Goal: Task Accomplishment & Management: Use online tool/utility

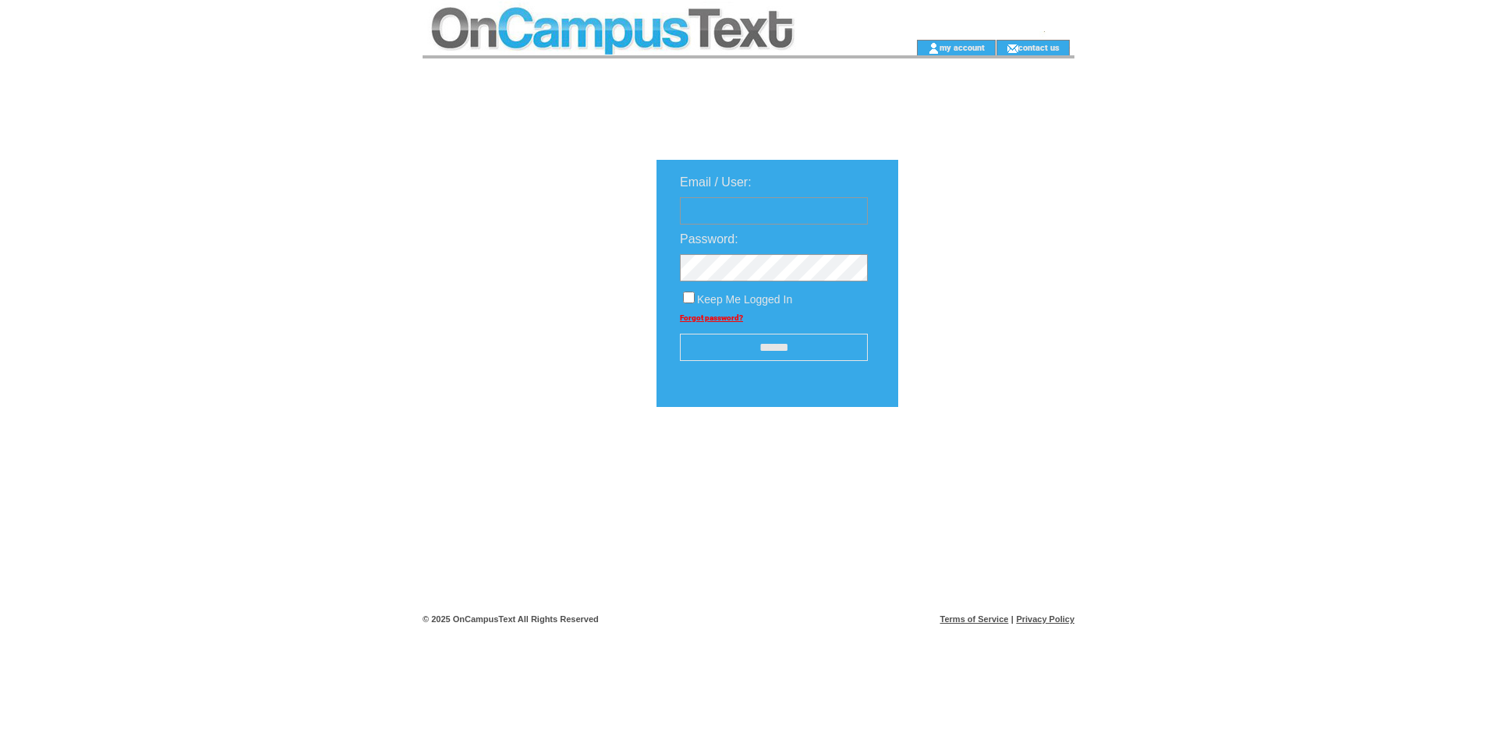
type input "**********"
click at [759, 341] on input "******" at bounding box center [774, 347] width 188 height 27
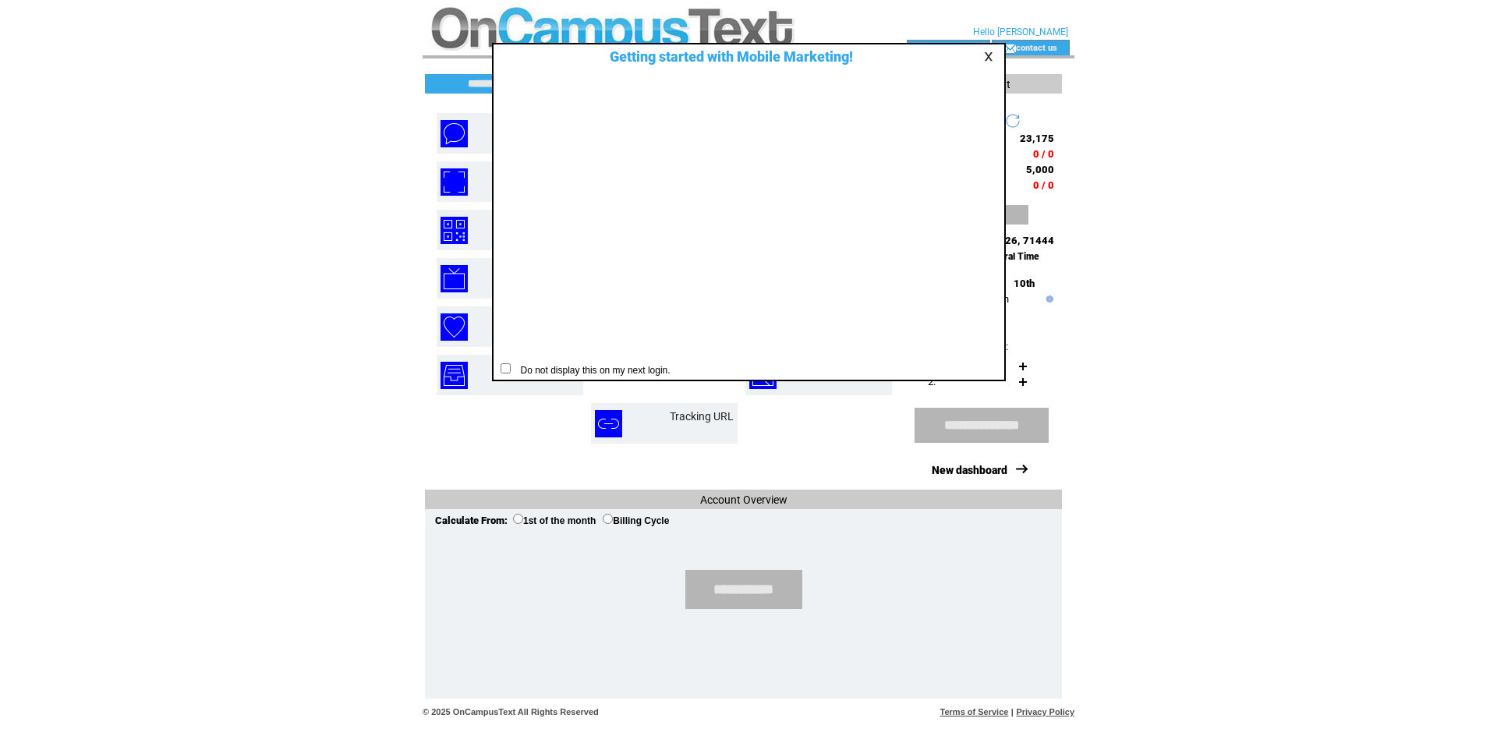
click at [984, 53] on link at bounding box center [991, 56] width 14 height 10
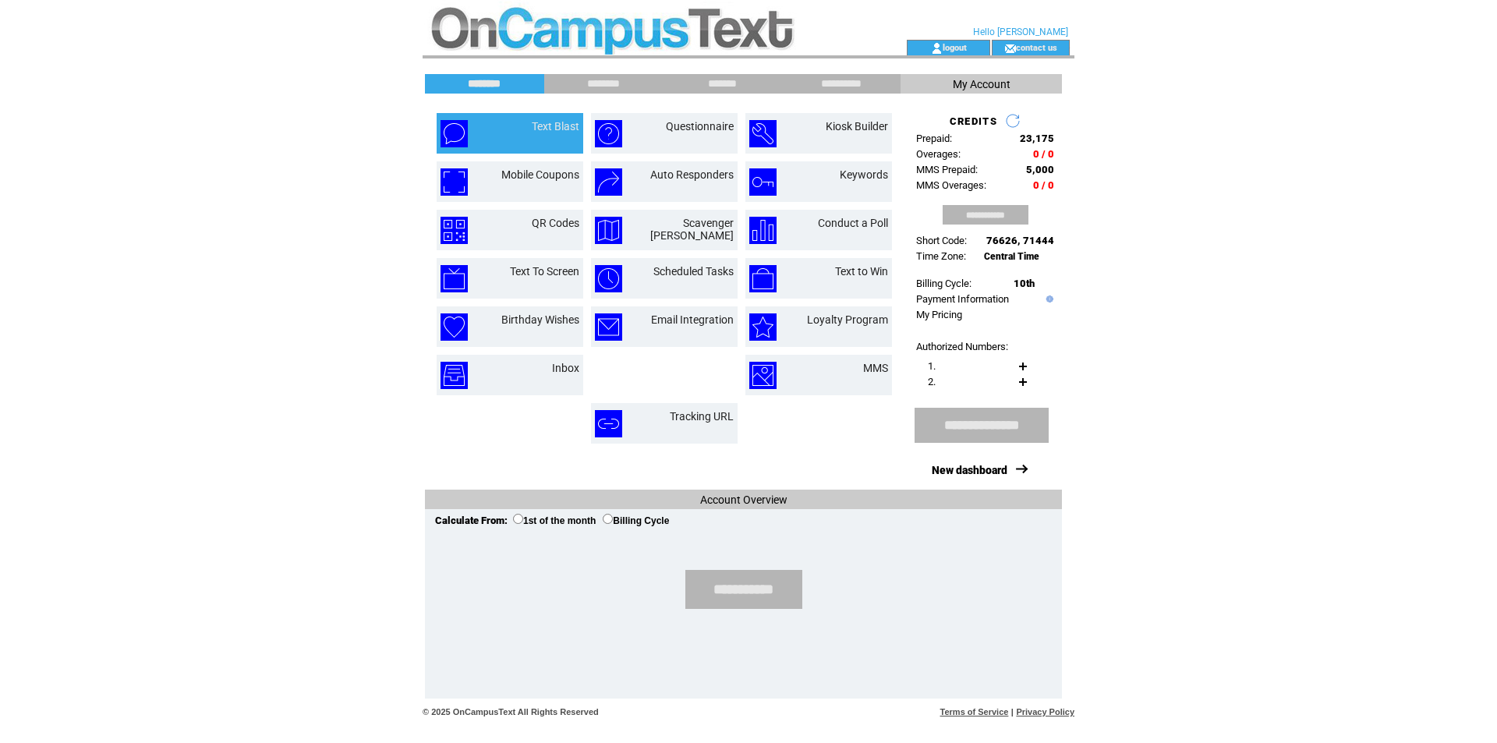
click at [562, 134] on td "Text Blast" at bounding box center [537, 133] width 84 height 27
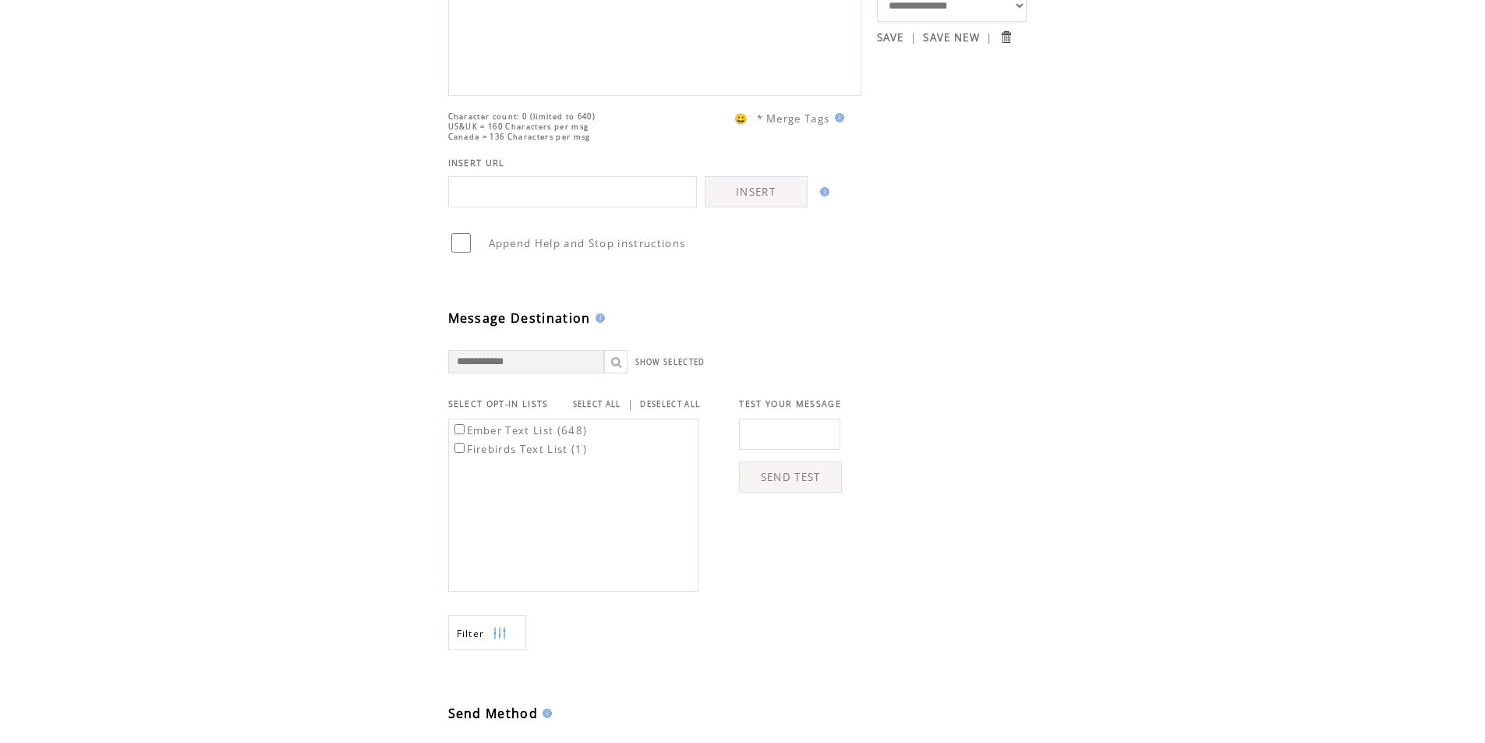
scroll to position [380, 0]
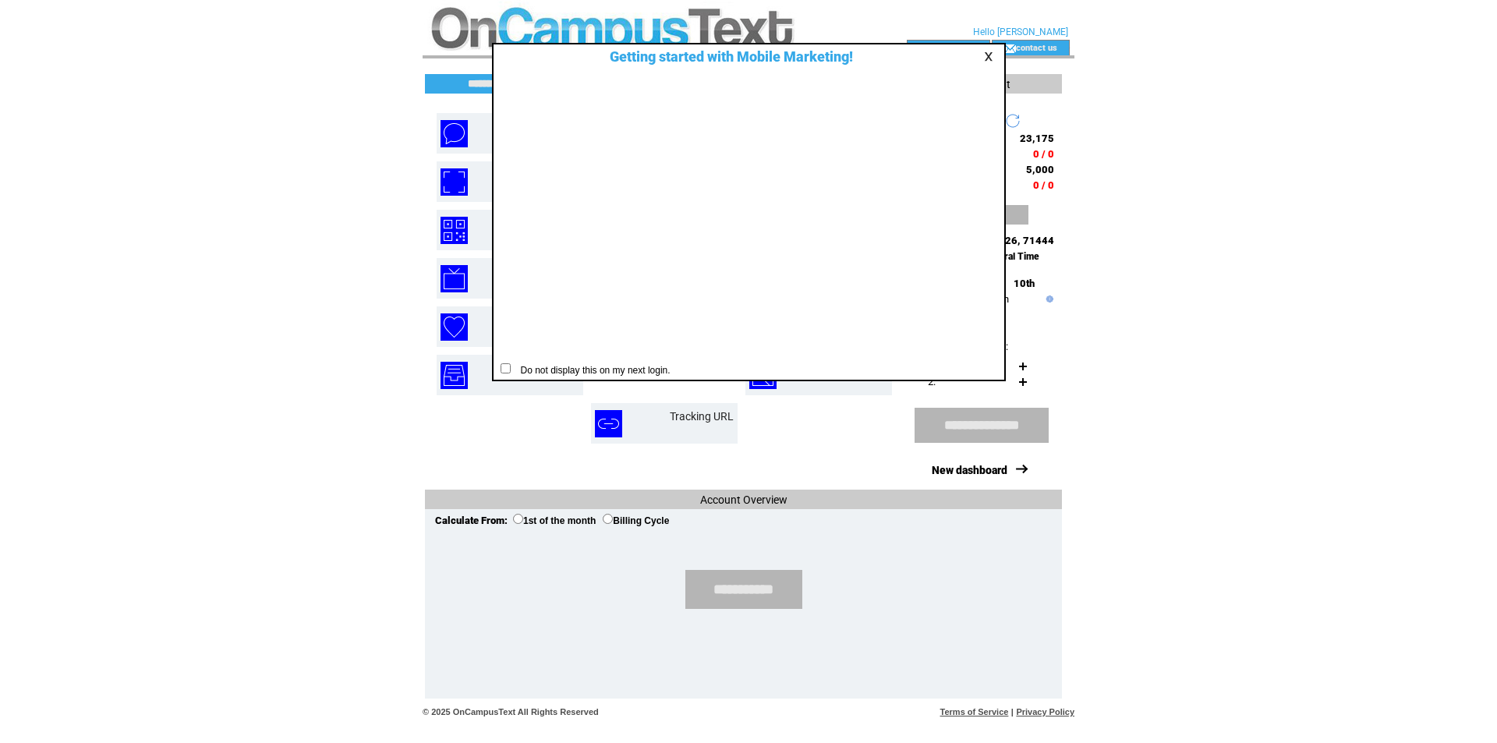
click at [985, 53] on link at bounding box center [991, 56] width 14 height 10
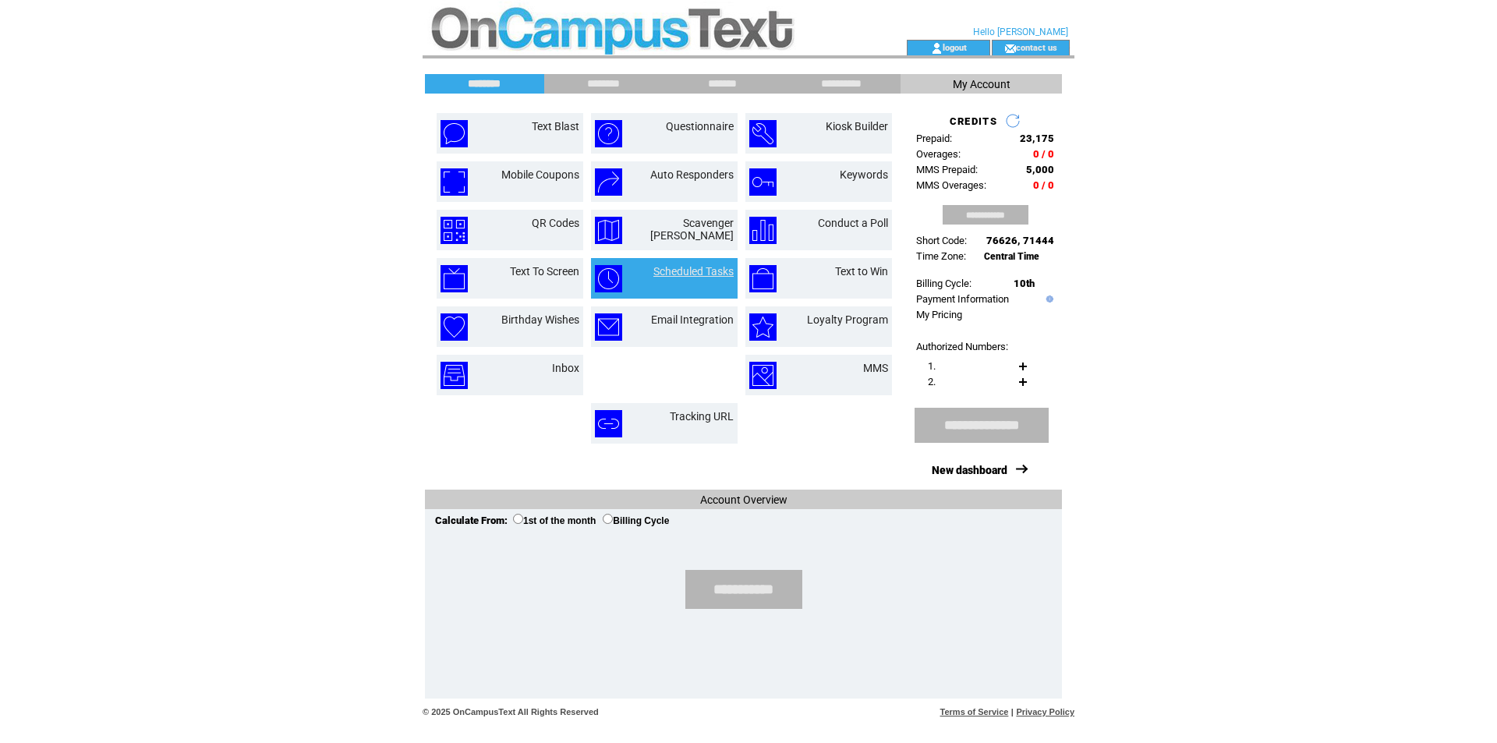
click at [709, 268] on link "Scheduled Tasks" at bounding box center [693, 271] width 80 height 12
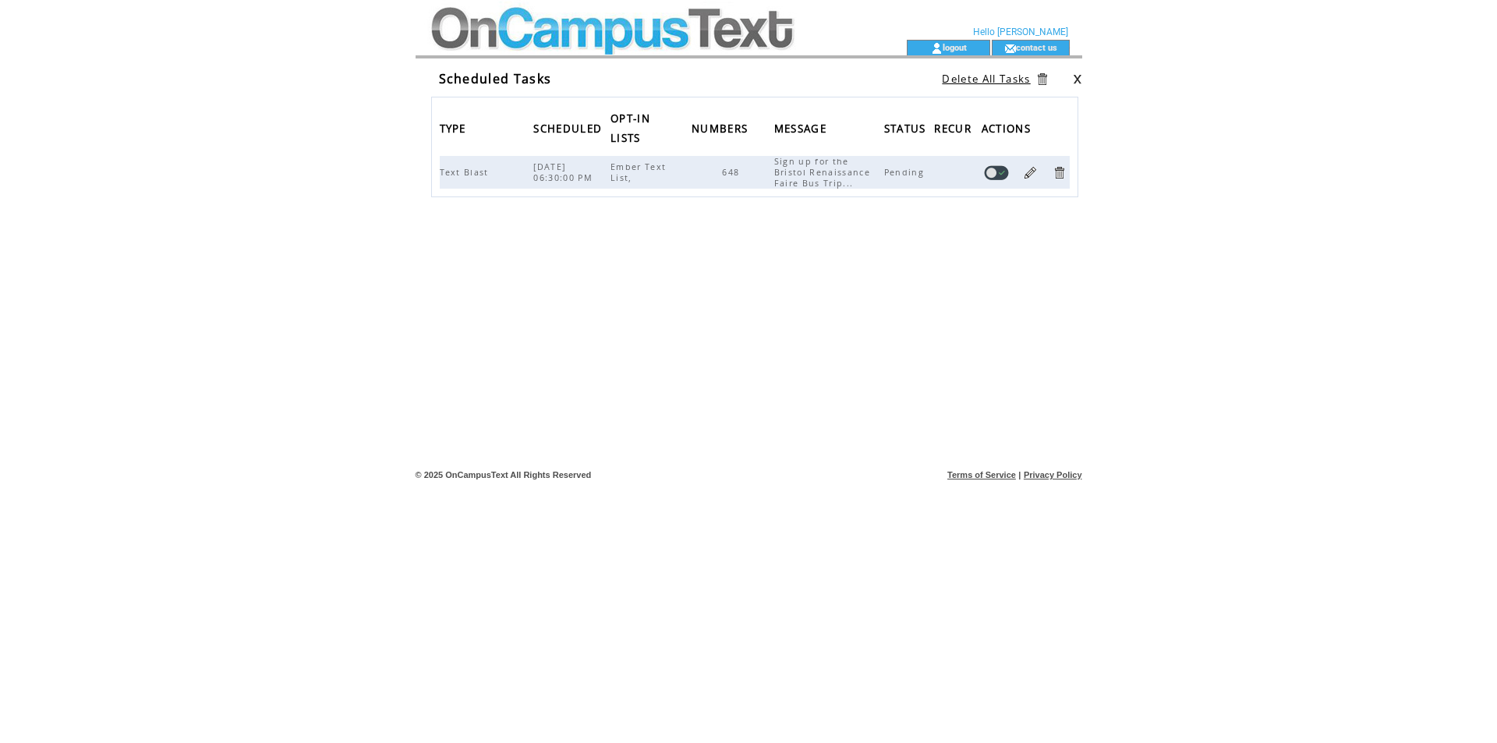
click at [1027, 172] on link at bounding box center [1030, 172] width 15 height 15
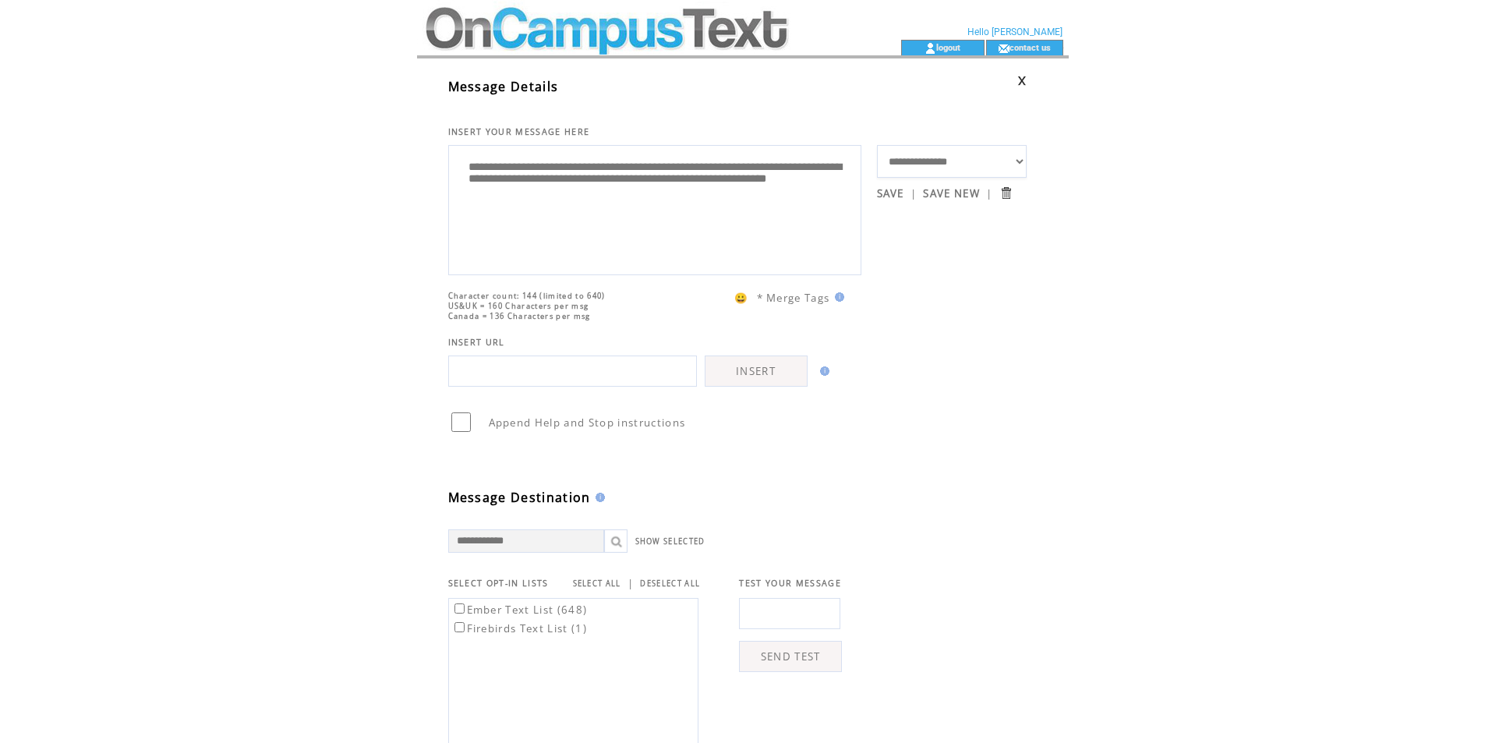
click at [612, 195] on textarea "**********" at bounding box center [655, 208] width 396 height 117
click at [624, 199] on textarea "**********" at bounding box center [655, 208] width 396 height 117
click at [781, 199] on textarea "**********" at bounding box center [655, 208] width 396 height 117
type textarea "**********"
click at [887, 198] on link "SAVE" at bounding box center [890, 193] width 27 height 14
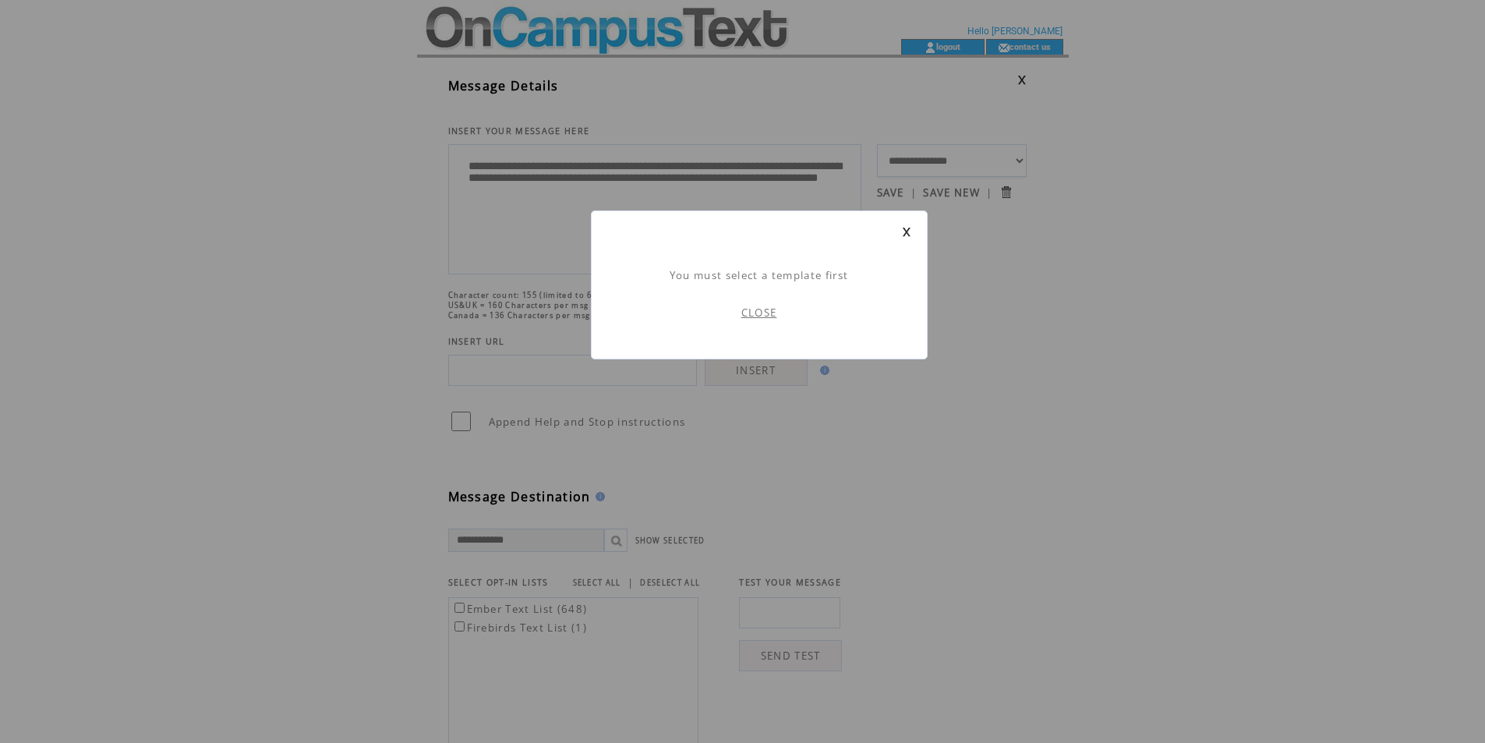
scroll to position [1, 0]
click at [904, 233] on link at bounding box center [906, 232] width 9 height 10
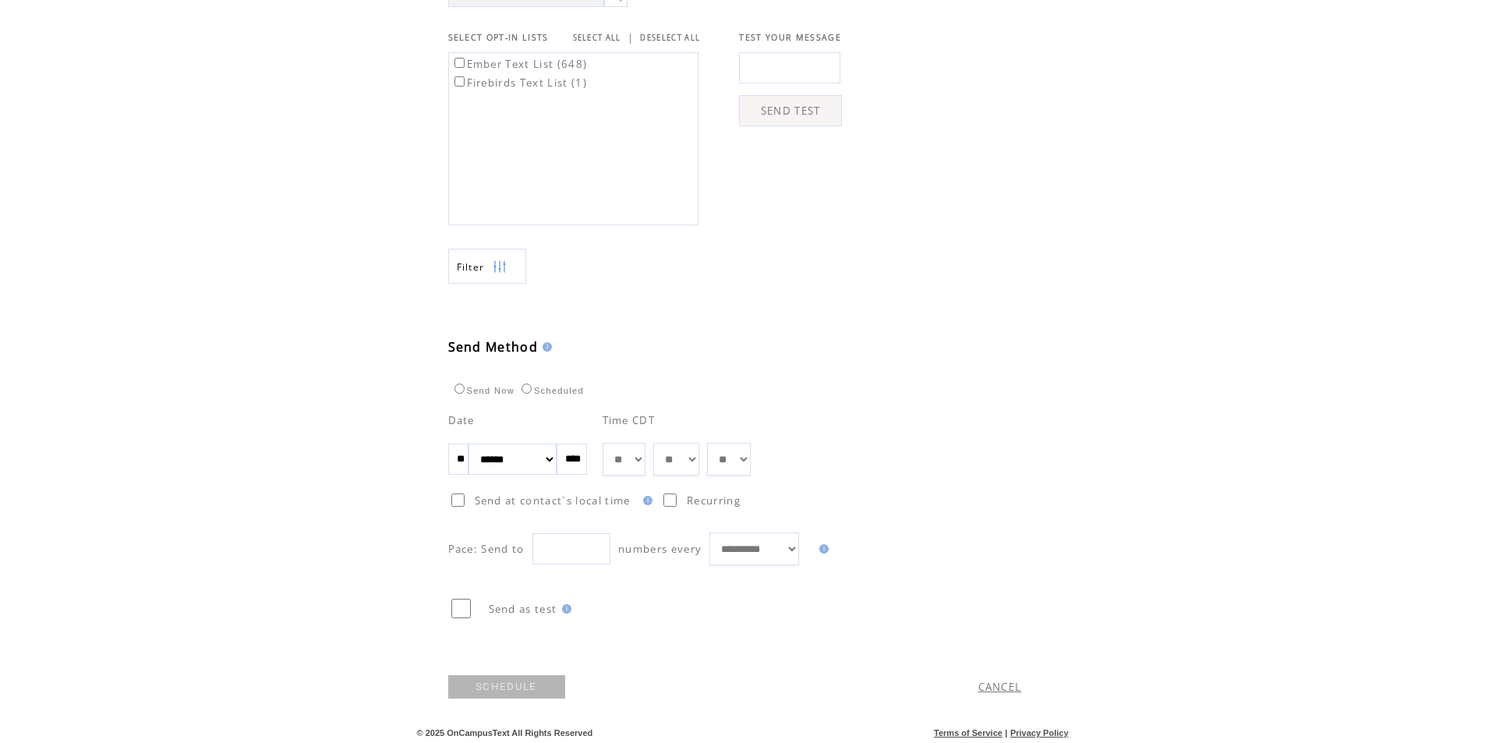
scroll to position [548, 0]
click at [529, 688] on link "SCHEDULE" at bounding box center [506, 684] width 117 height 23
click at [536, 688] on link "SCHEDULE" at bounding box center [506, 684] width 117 height 23
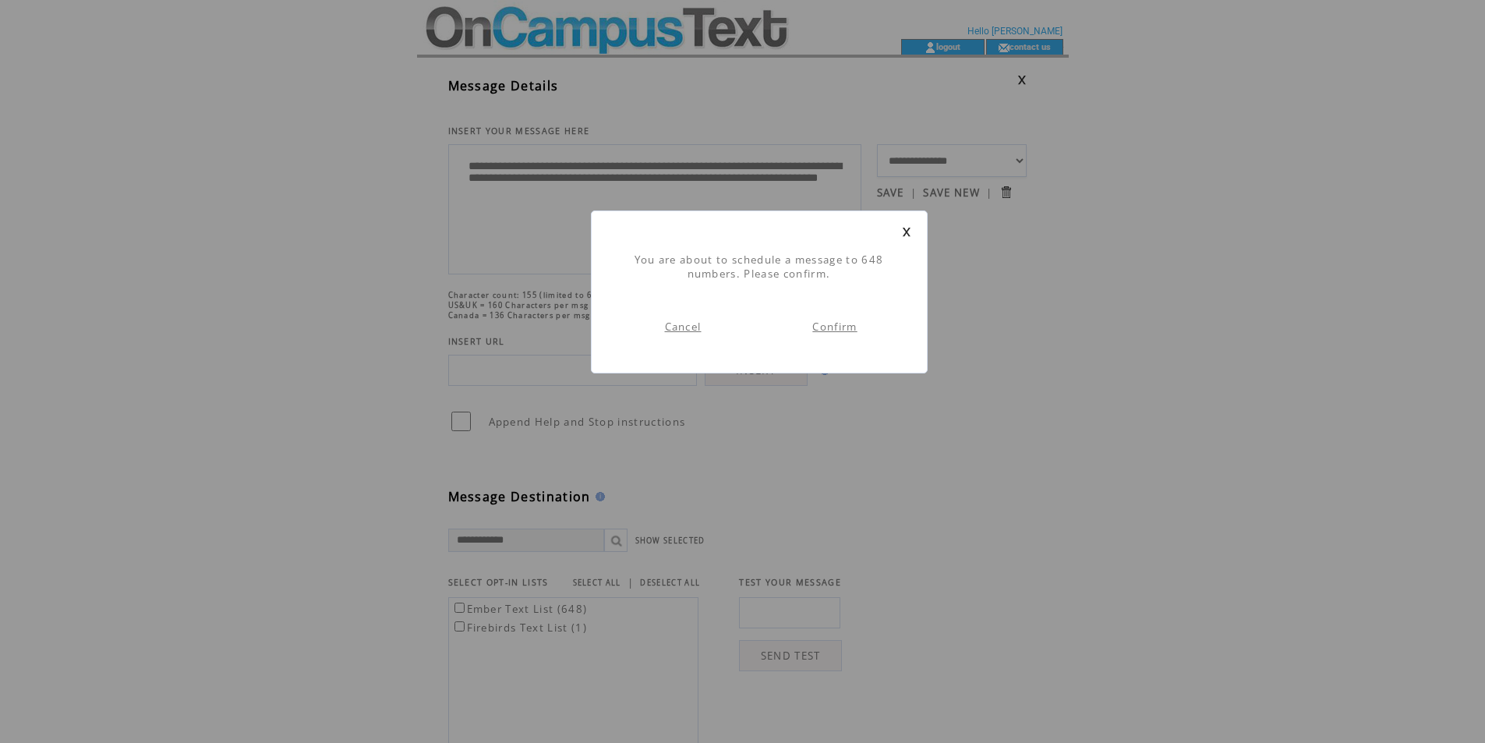
scroll to position [1, 0]
click at [846, 323] on link "Confirm" at bounding box center [834, 327] width 44 height 14
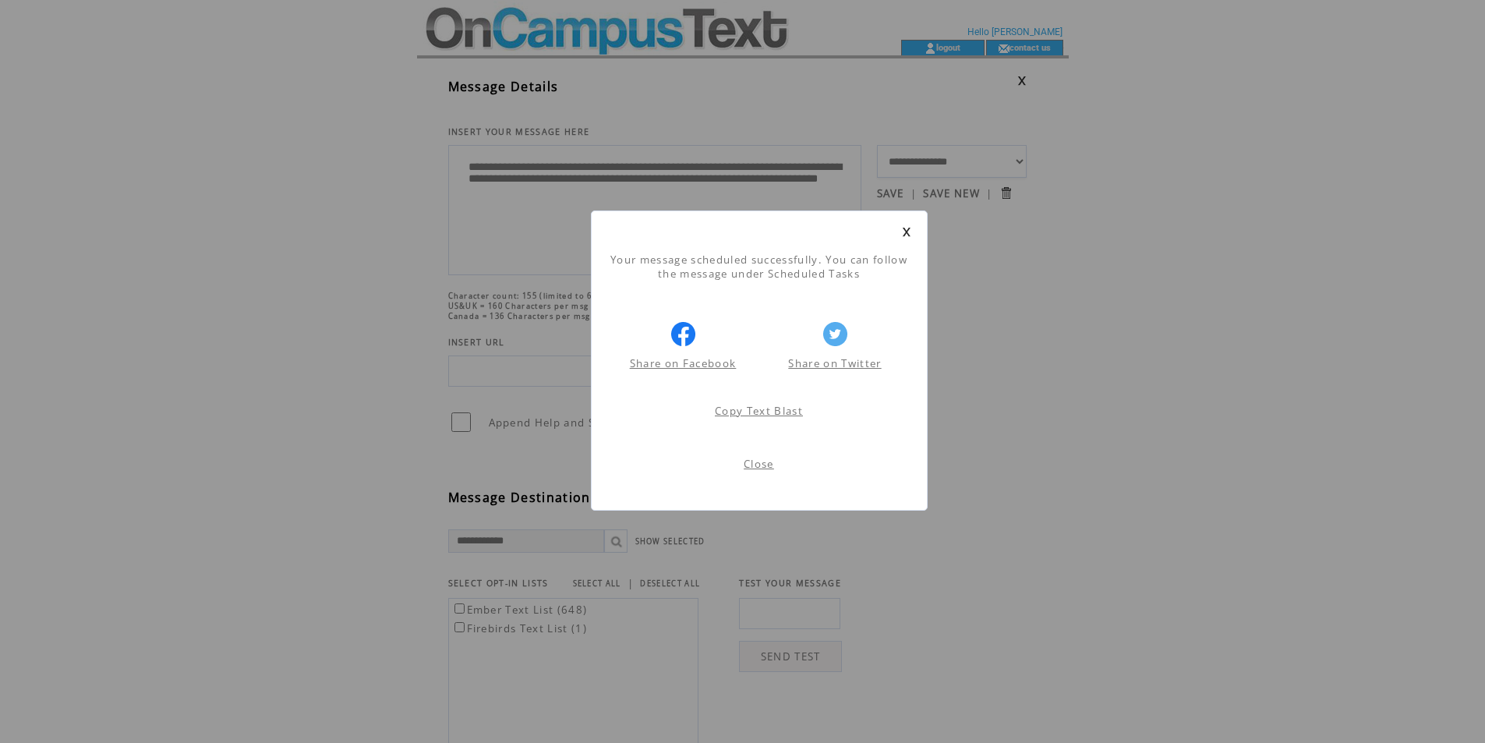
scroll to position [1, 0]
click at [904, 227] on link at bounding box center [906, 232] width 9 height 10
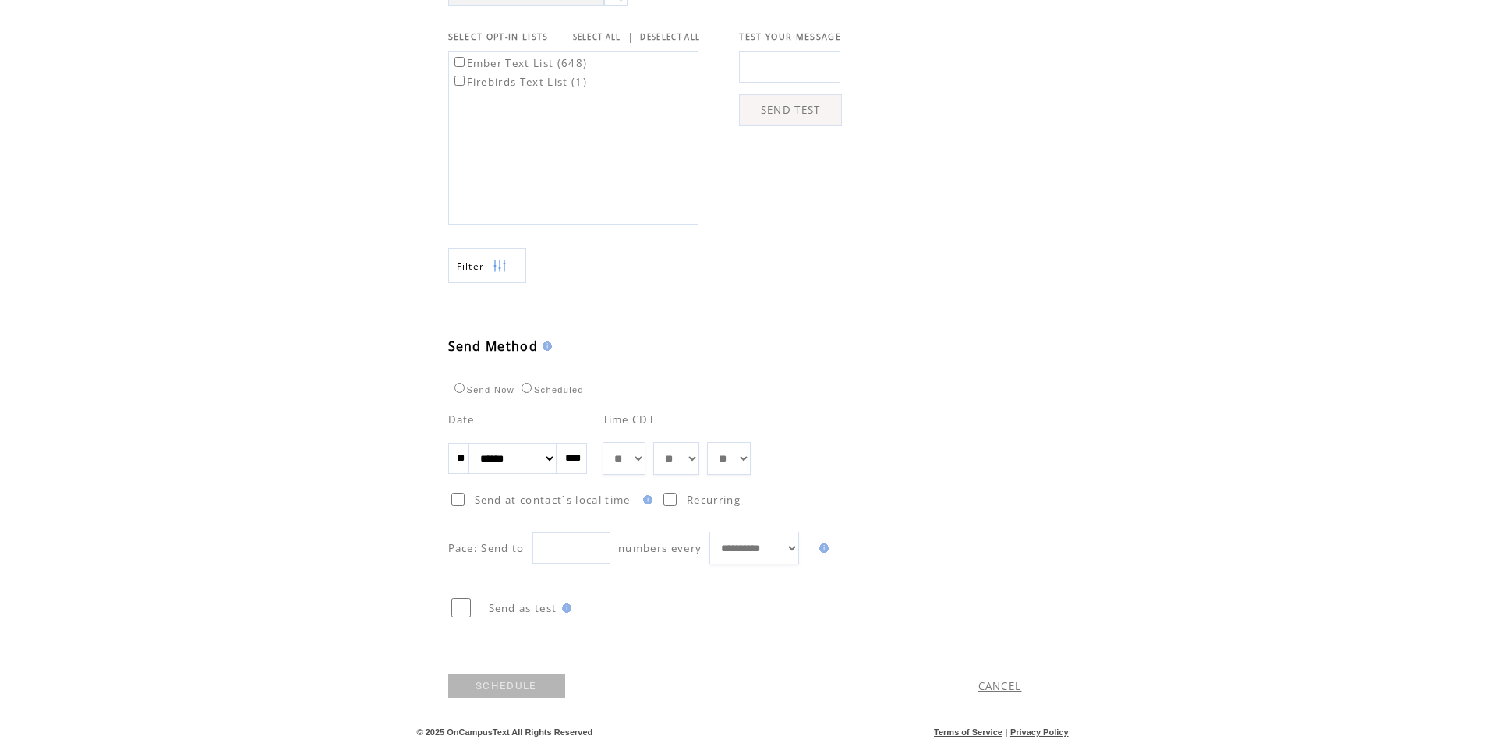
scroll to position [548, 0]
click at [532, 682] on link "SCHEDULE" at bounding box center [506, 684] width 117 height 23
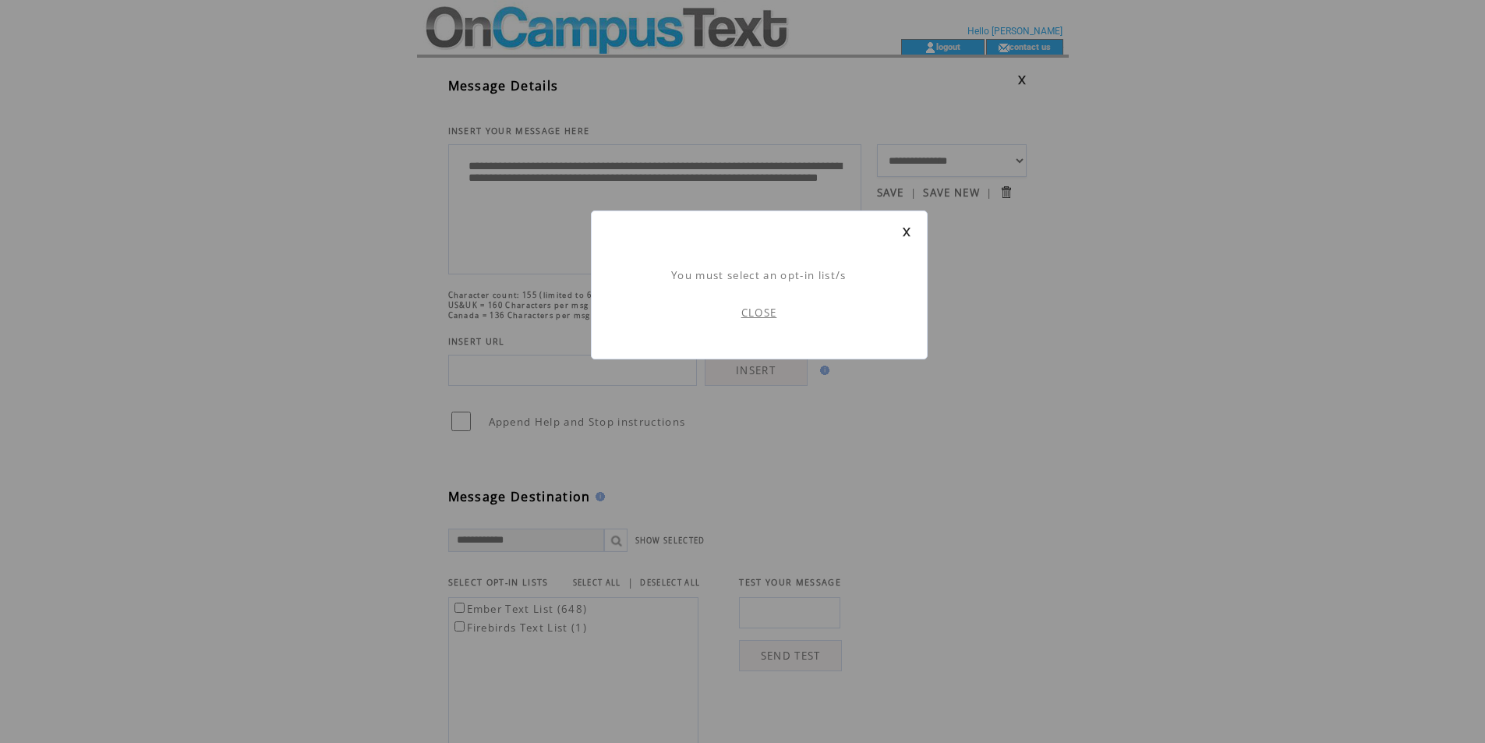
scroll to position [1, 0]
click at [754, 317] on link "CLOSE" at bounding box center [759, 313] width 36 height 14
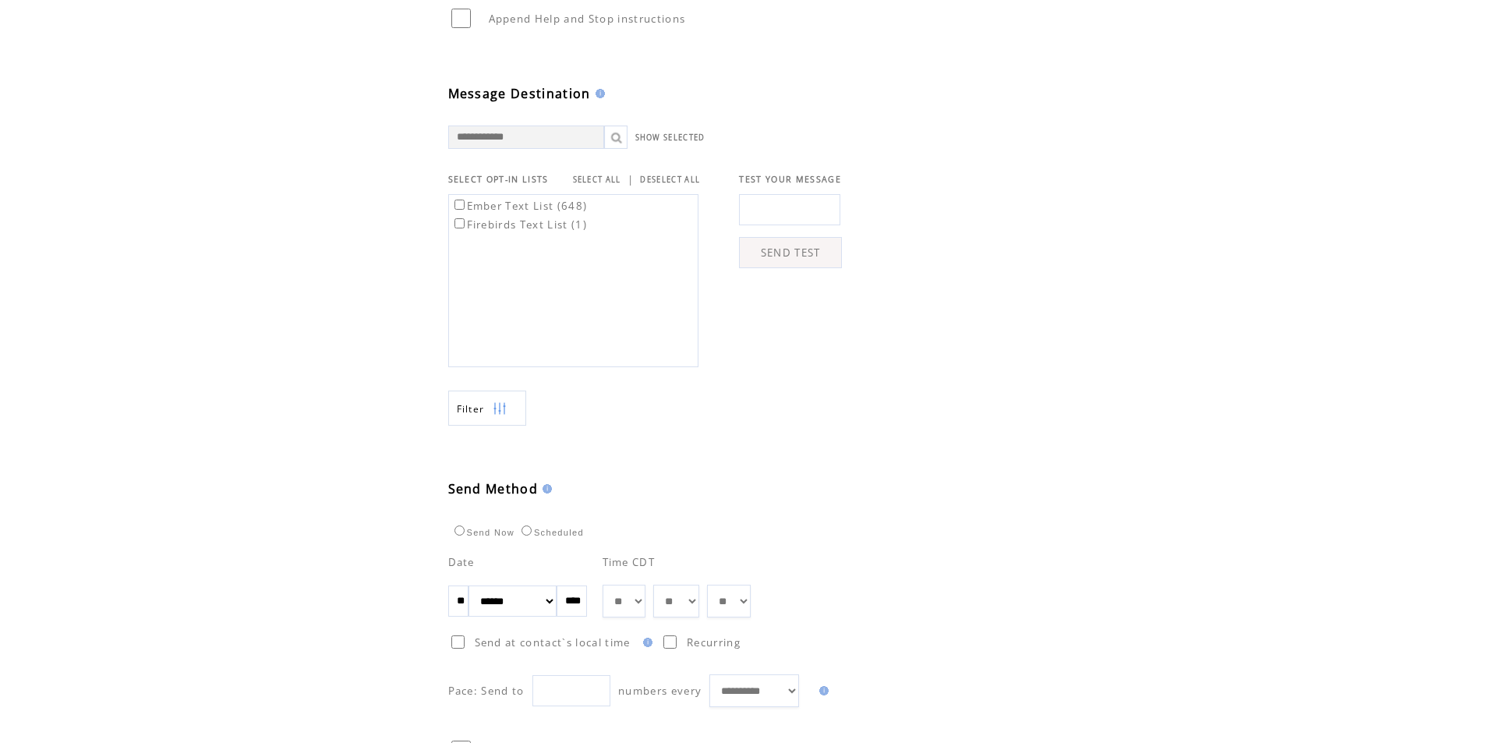
scroll to position [546, 0]
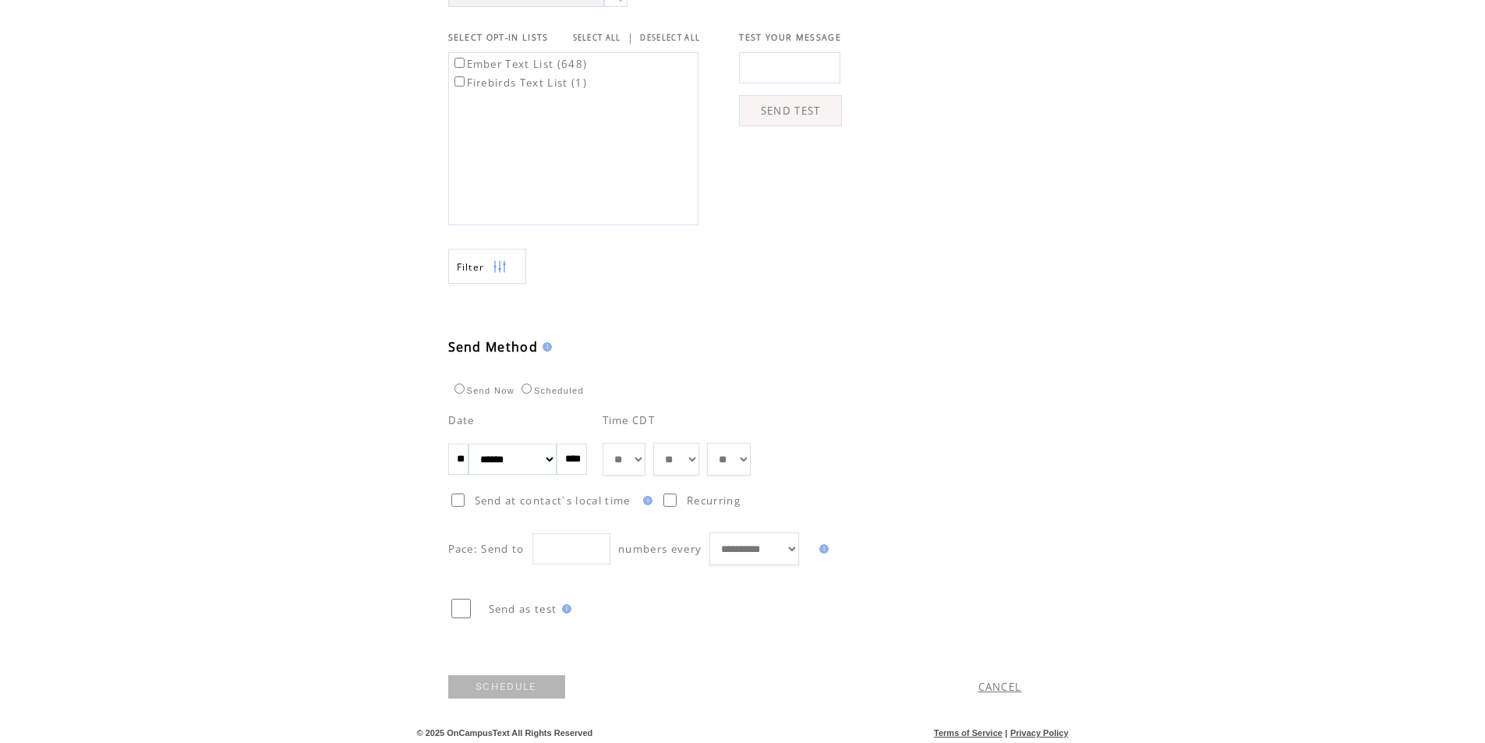
click at [534, 684] on link "SCHEDULE" at bounding box center [506, 686] width 117 height 23
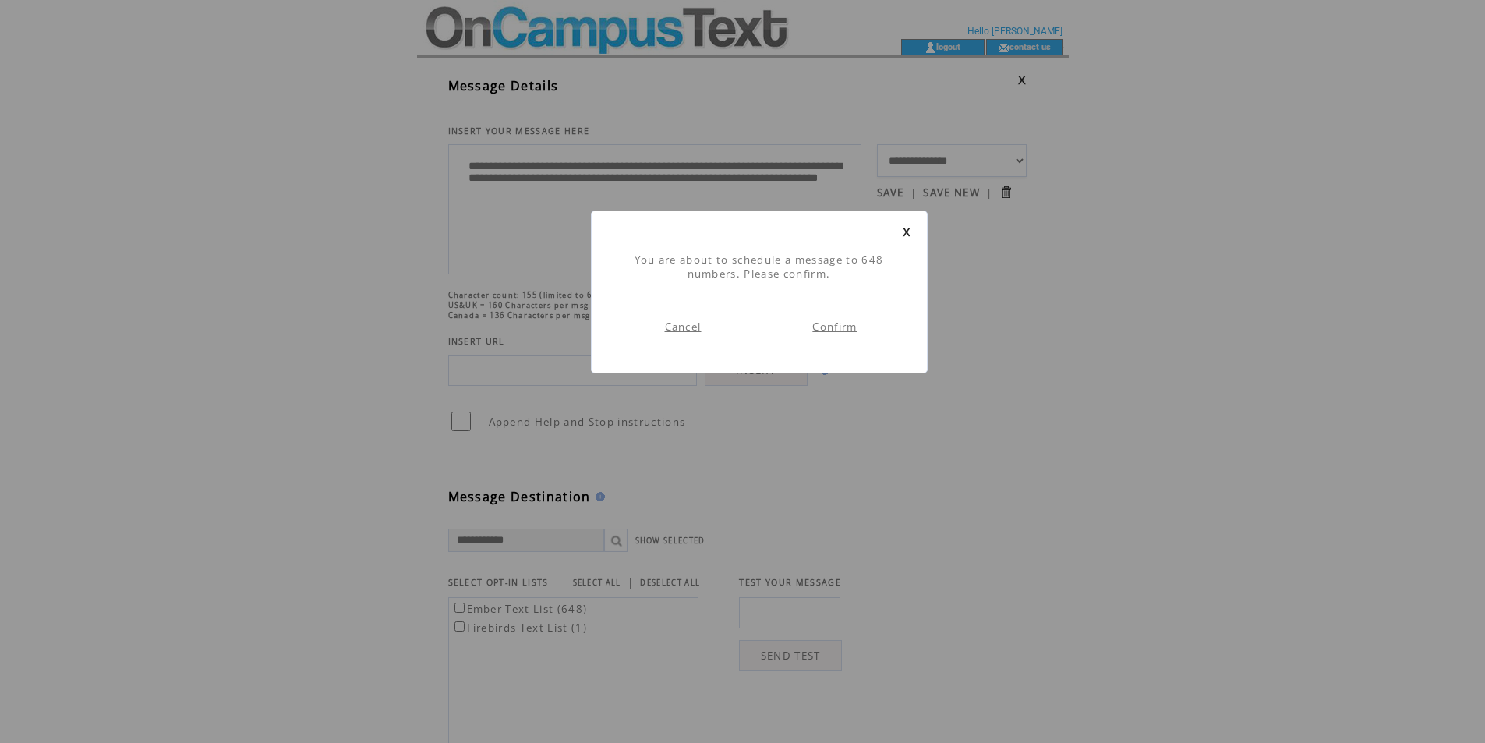
scroll to position [1, 0]
click at [836, 331] on link "Confirm" at bounding box center [834, 327] width 44 height 14
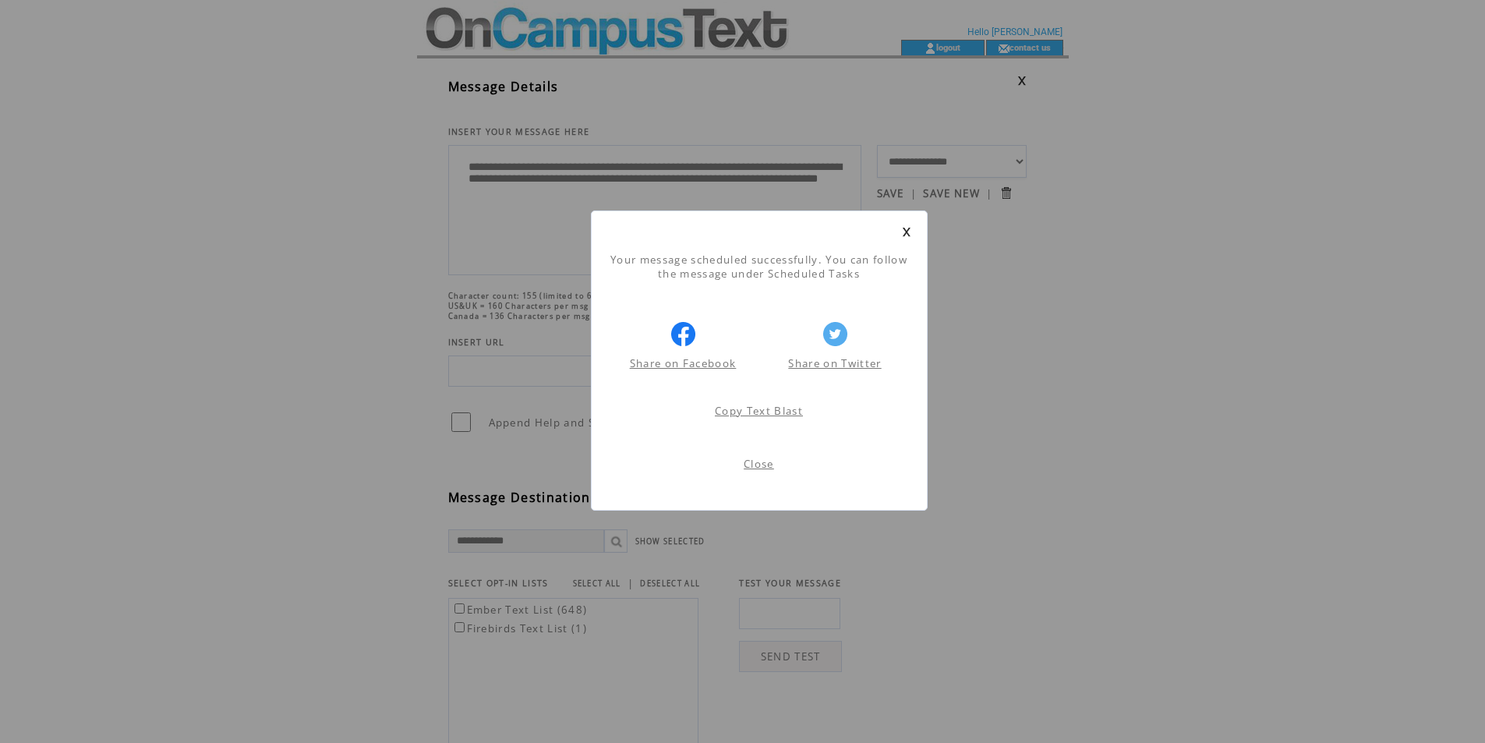
scroll to position [1, 0]
click at [910, 228] on link at bounding box center [906, 232] width 9 height 10
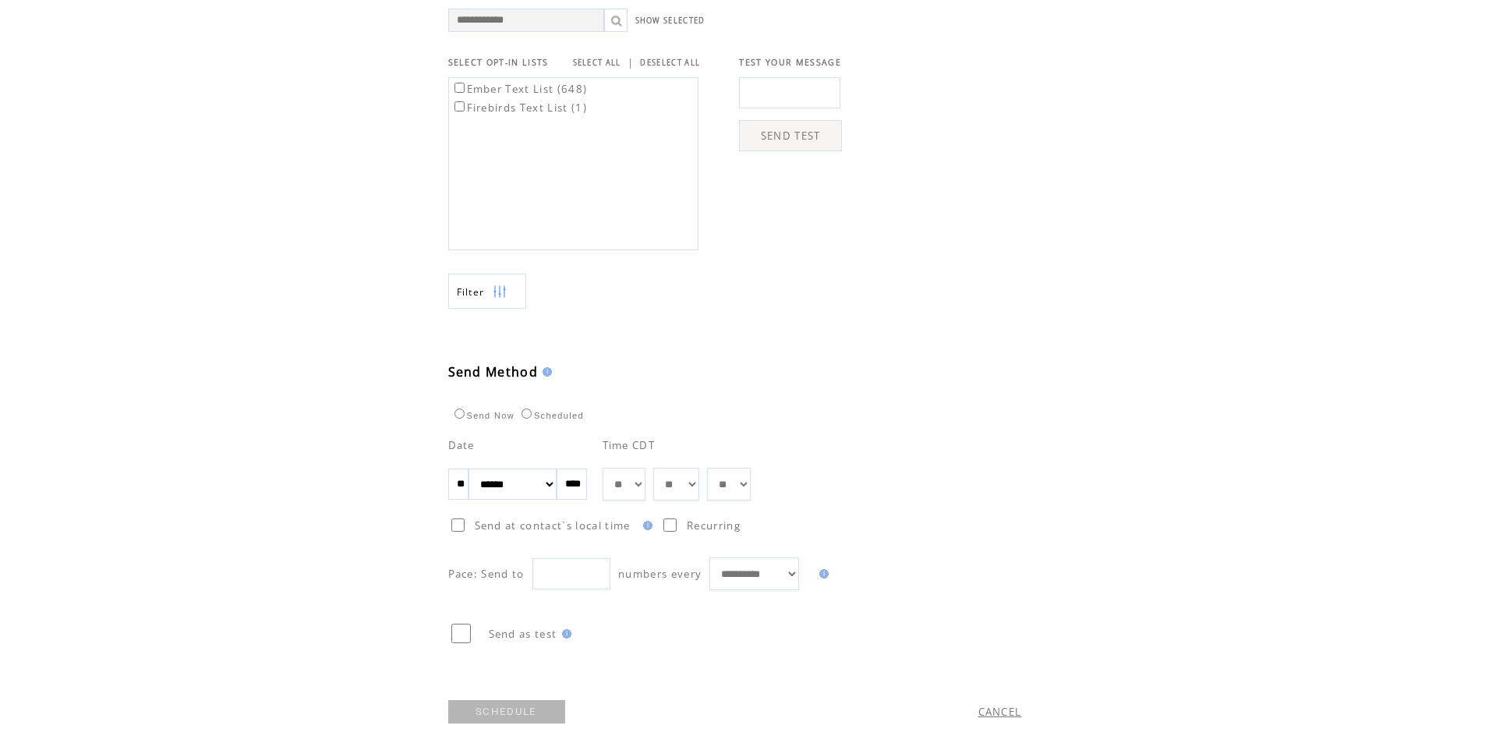
scroll to position [548, 0]
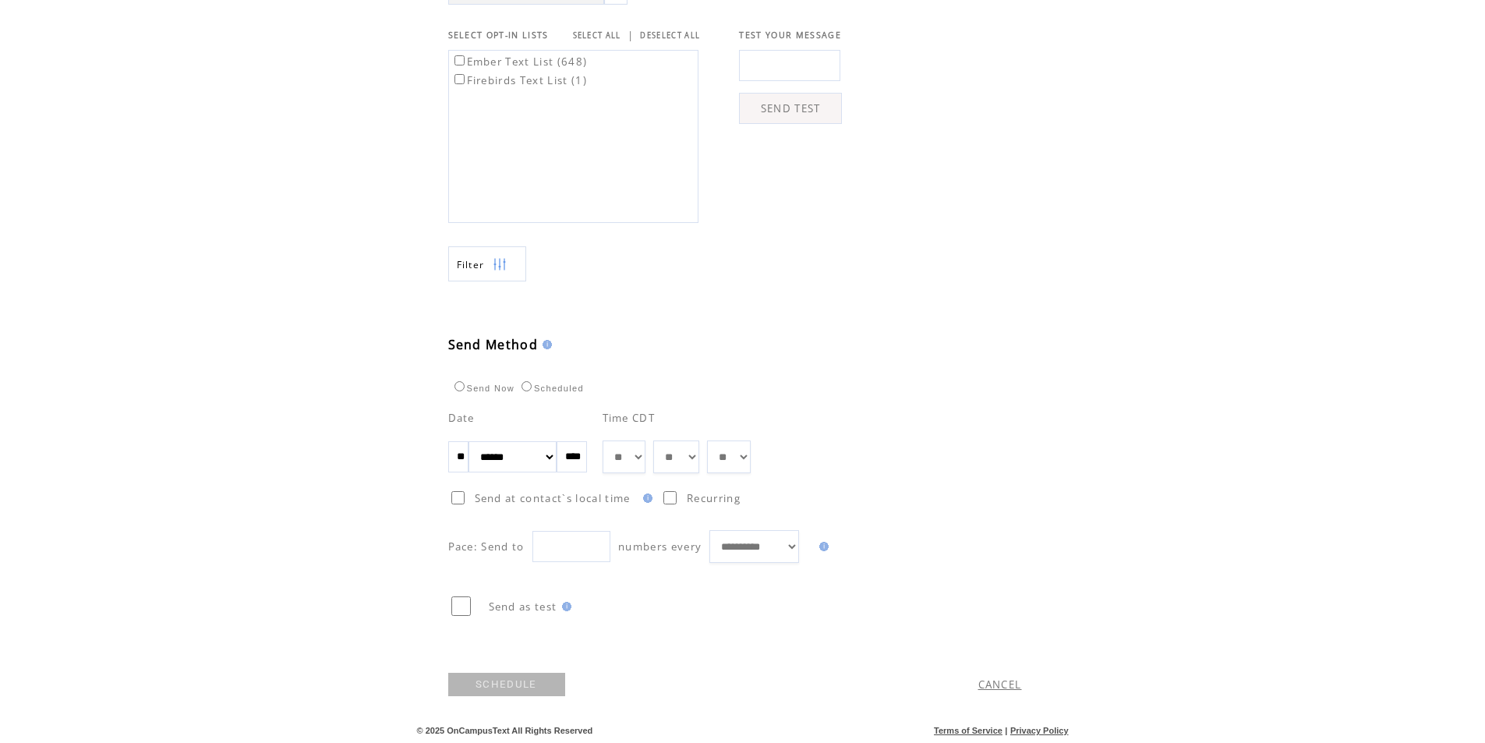
click at [516, 670] on td "SCHEDULE" at bounding box center [611, 681] width 326 height 78
click at [518, 679] on link "SCHEDULE" at bounding box center [506, 684] width 117 height 23
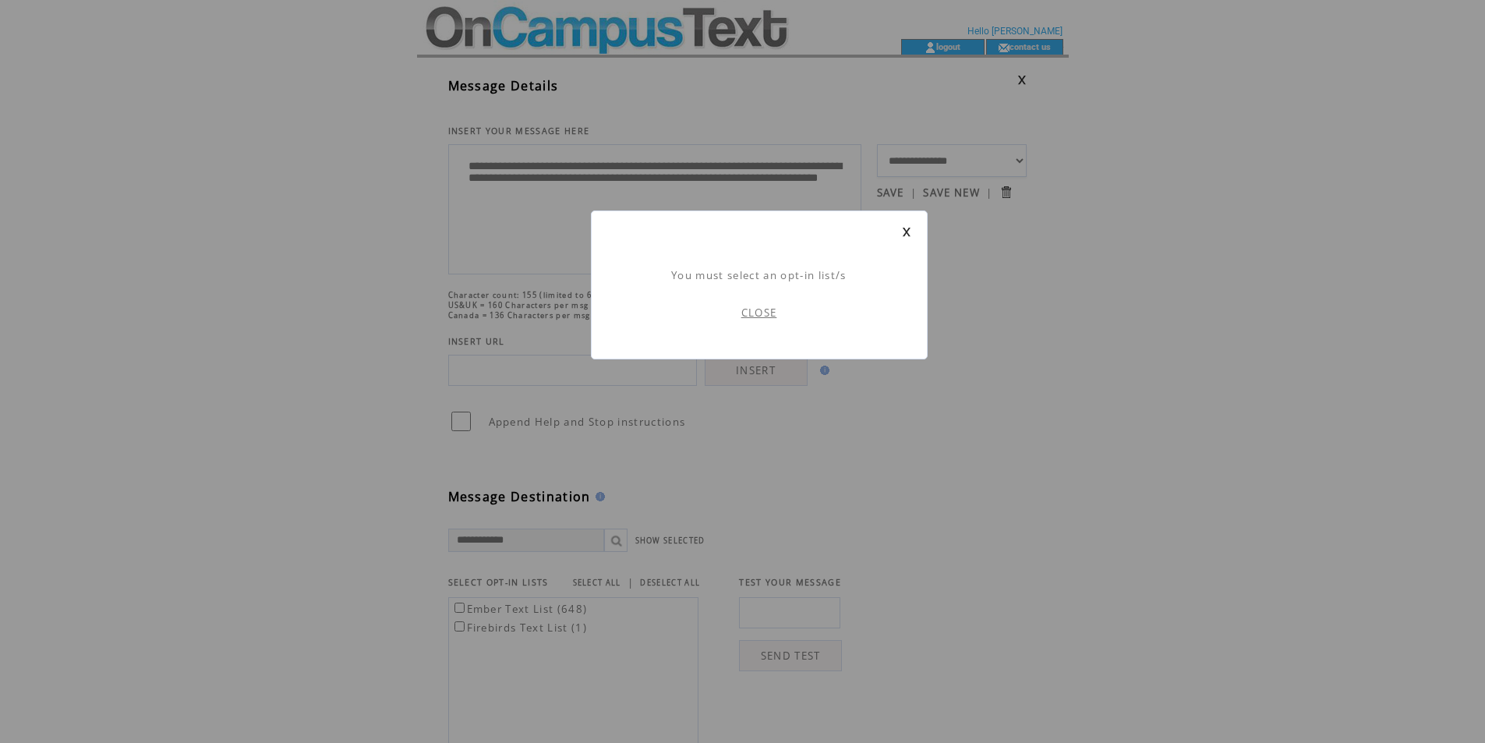
scroll to position [1, 0]
click at [905, 237] on td at bounding box center [759, 245] width 304 height 16
click at [907, 230] on link at bounding box center [906, 232] width 9 height 10
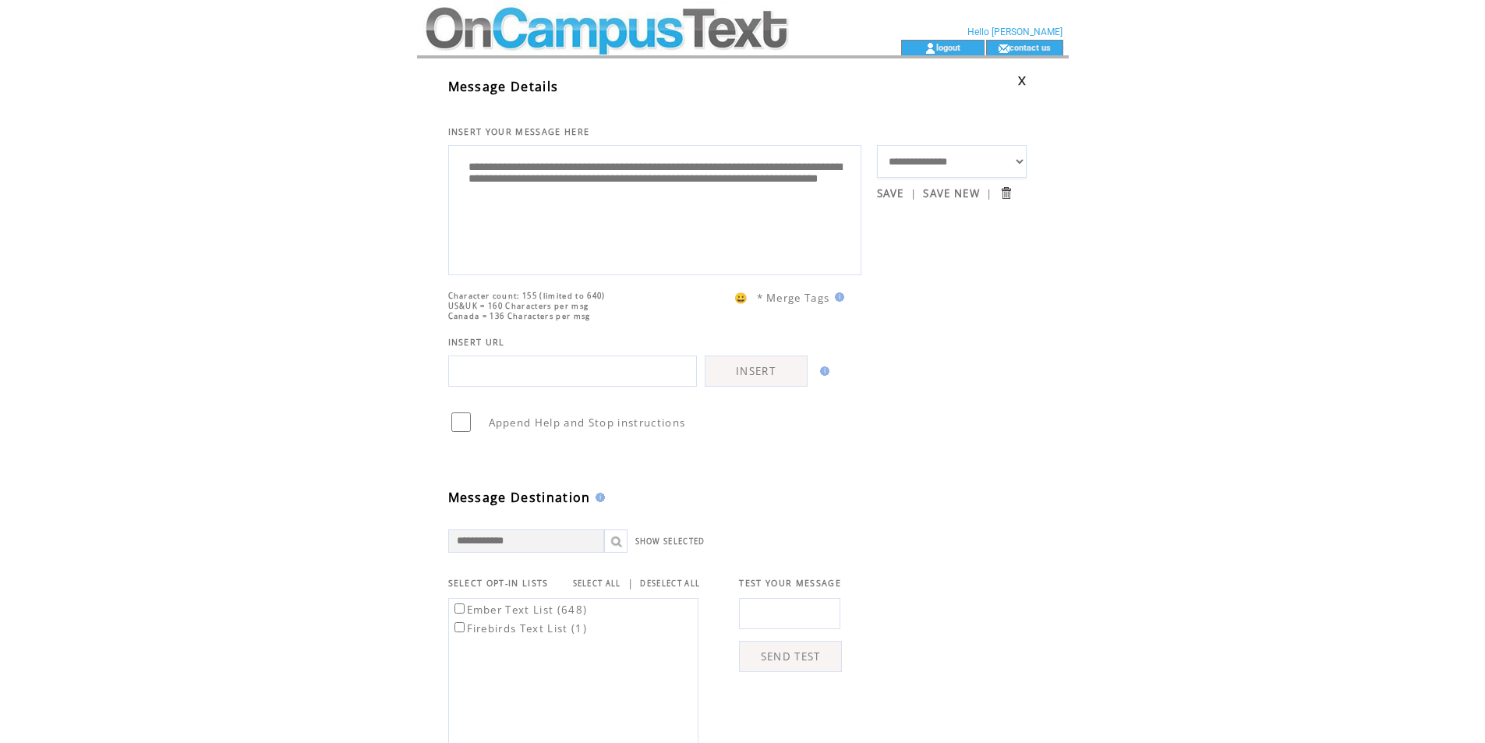
click at [611, 9] on td at bounding box center [631, 20] width 428 height 40
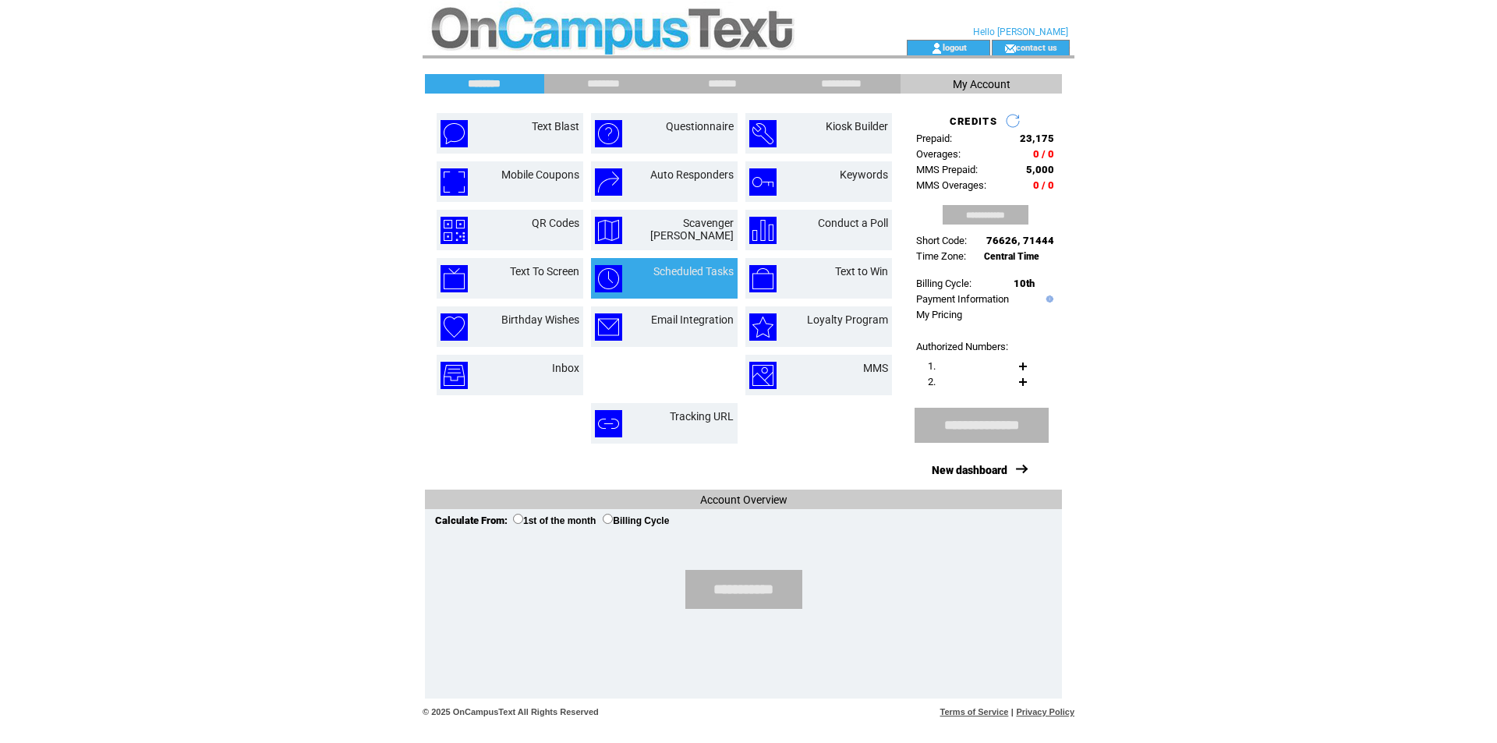
click at [663, 263] on td "Scheduled Tasks" at bounding box center [664, 278] width 147 height 41
click at [663, 267] on link "Scheduled Tasks" at bounding box center [693, 271] width 80 height 12
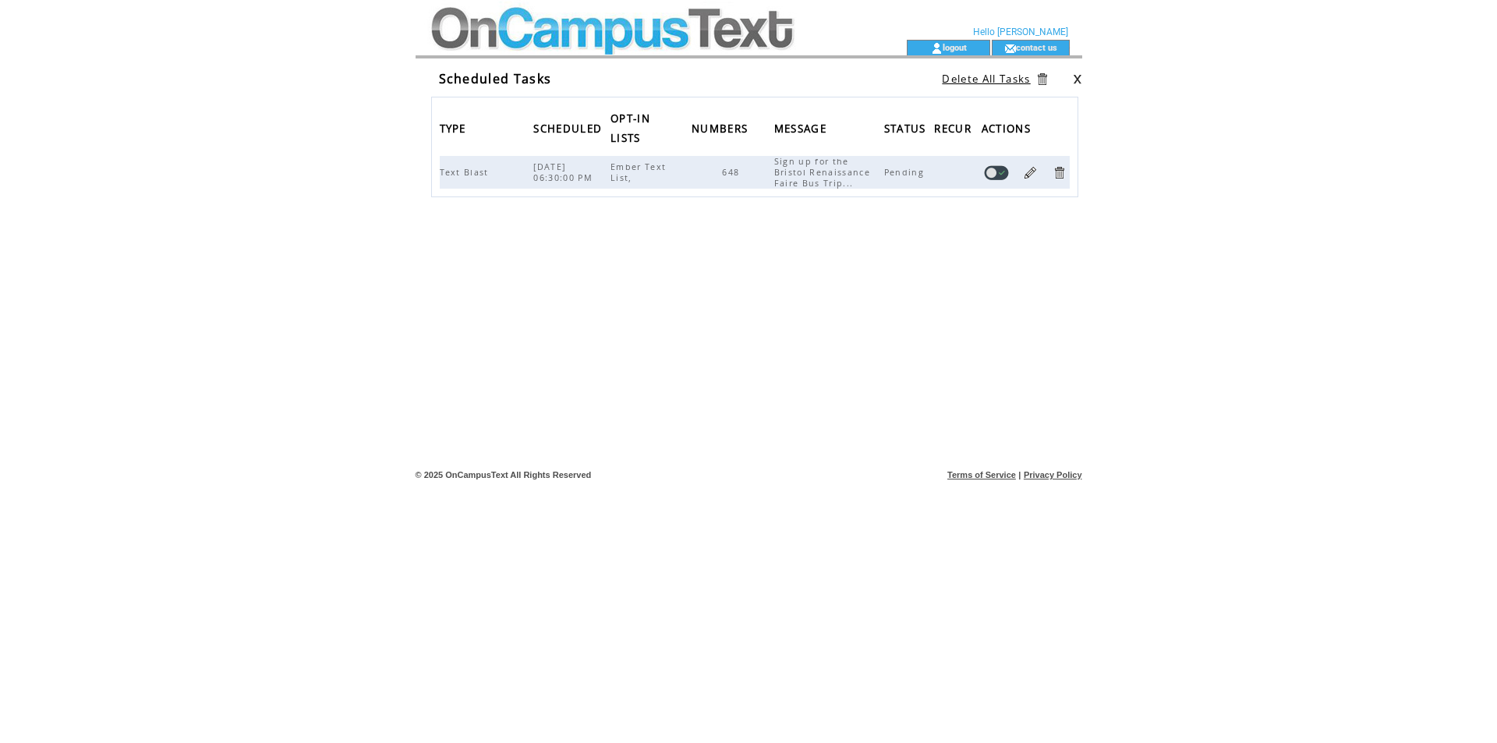
click at [868, 175] on span "Sign up for the Bristol Renaissance Faire Bus Trip..." at bounding box center [822, 172] width 96 height 33
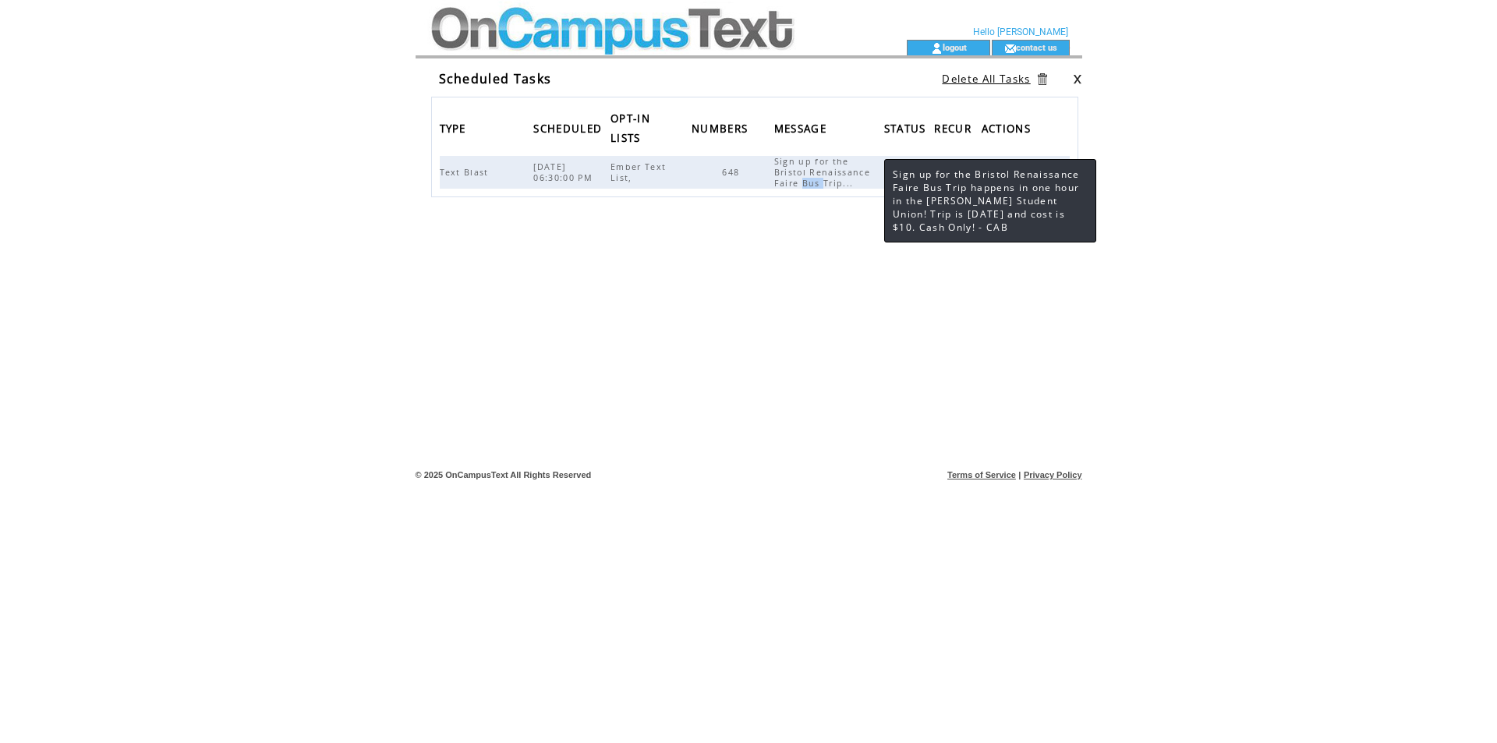
click at [868, 175] on span "Sign up for the Bristol Renaissance Faire Bus Trip..." at bounding box center [822, 172] width 96 height 33
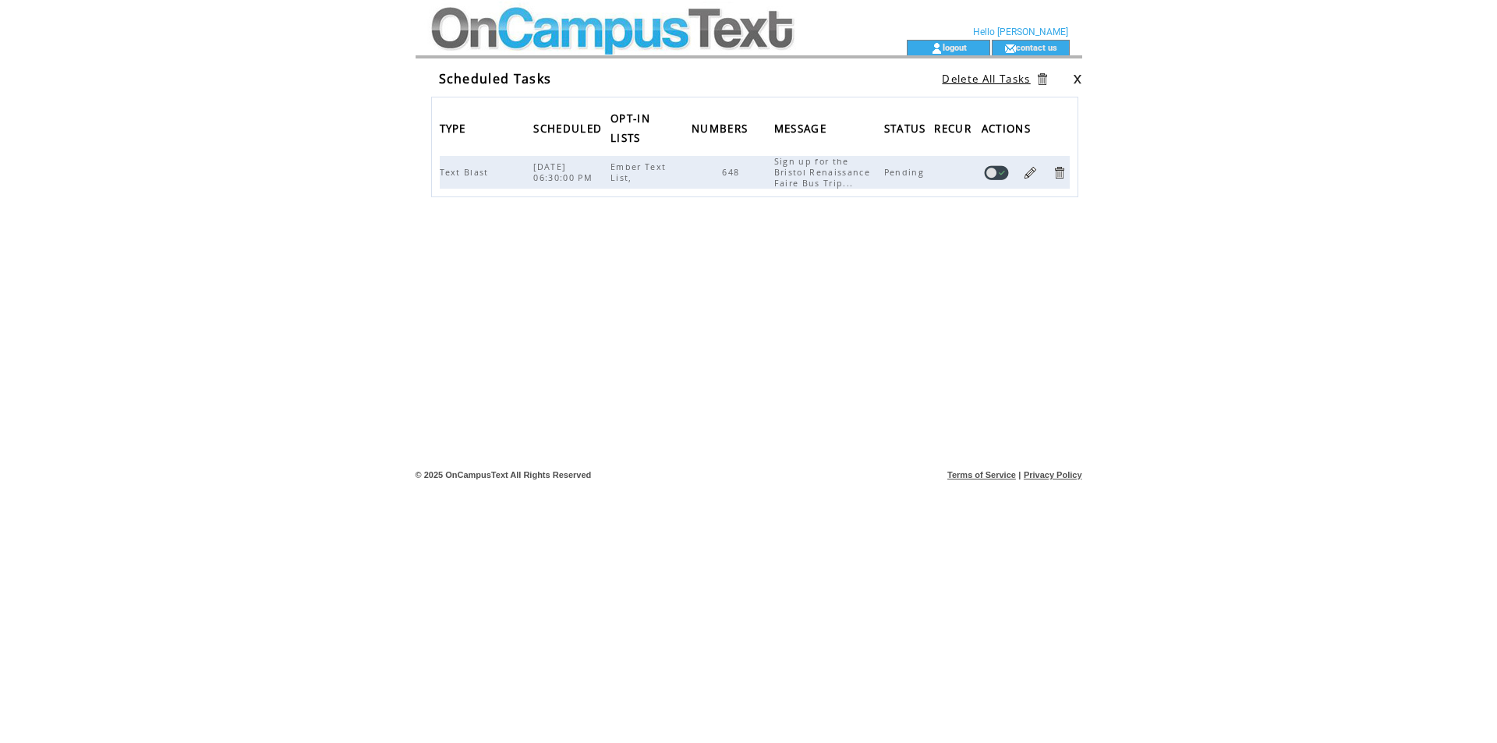
click at [833, 218] on div "TYPE SCHEDULED OPT-IN LISTS NUMBERS MESSAGE STATUS RECUR ACTIONS Text Blast [DA…" at bounding box center [754, 237] width 647 height 281
